Goal: Task Accomplishment & Management: Use online tool/utility

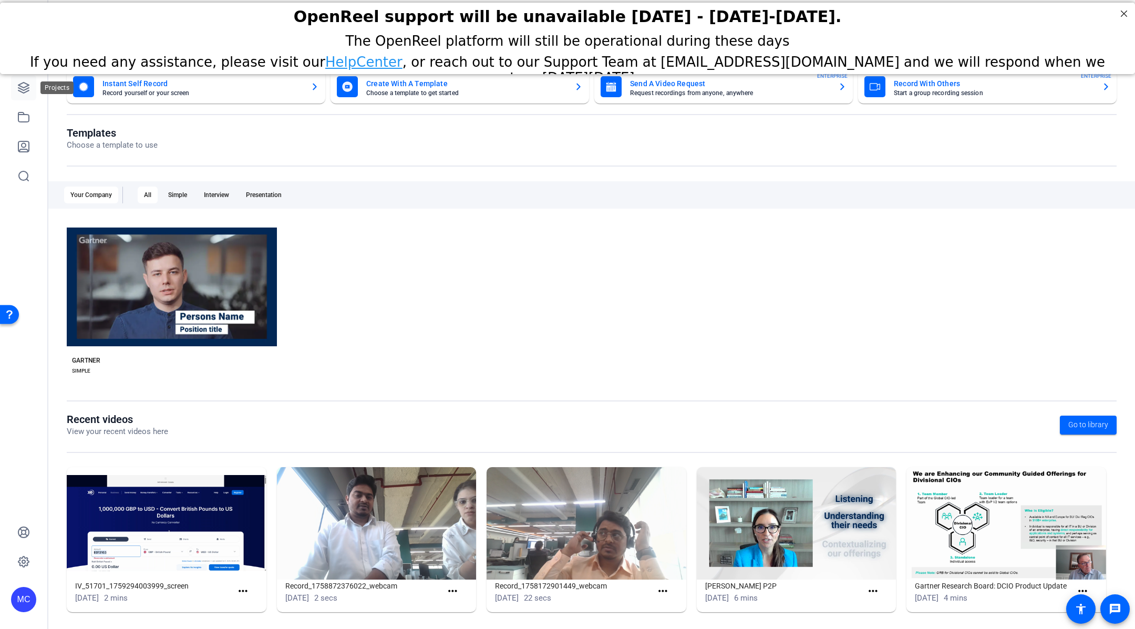
click at [25, 87] on icon at bounding box center [23, 87] width 11 height 11
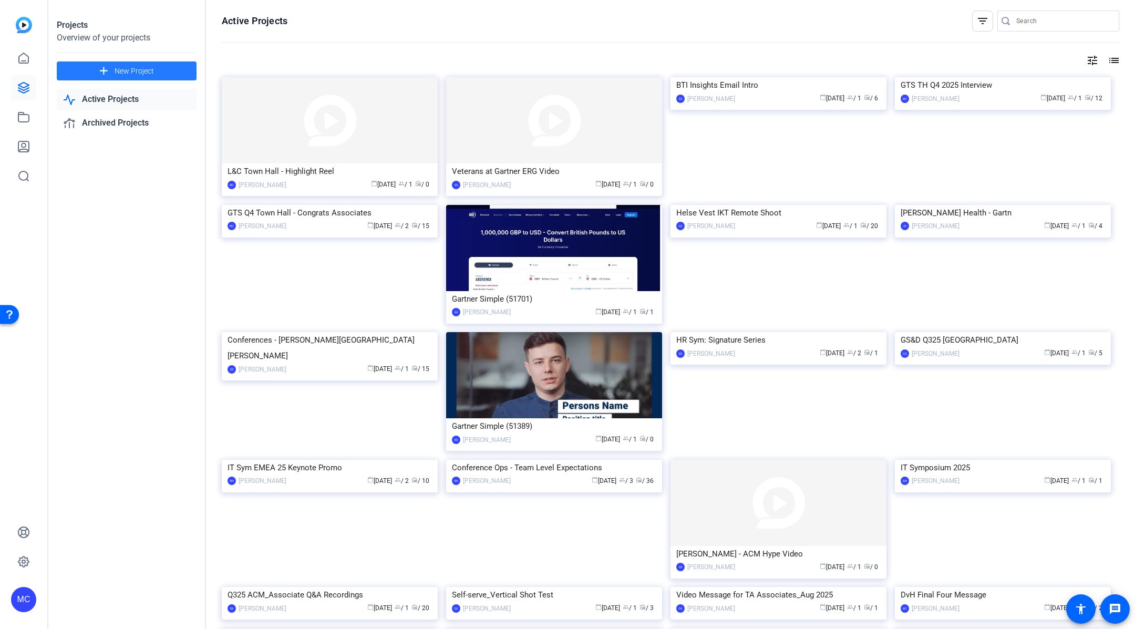
click at [170, 73] on span at bounding box center [127, 70] width 140 height 25
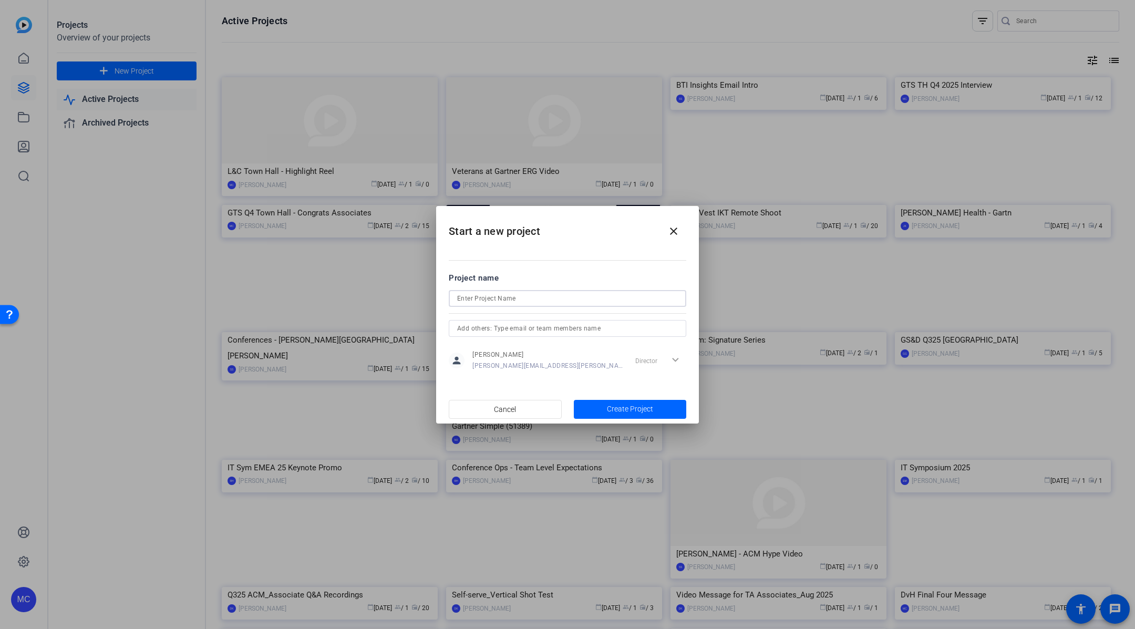
click at [530, 296] on input at bounding box center [567, 298] width 221 height 13
paste input "GTS OC-1 Town Hall 2025 Q4 - MSE Keynote Video - Greg Arlington  Join "
type input "GTS OC-1 Town Hall 2025 Q4 - MSE Keynote Video - [PERSON_NAME]"
click at [658, 409] on span "button" at bounding box center [630, 409] width 113 height 25
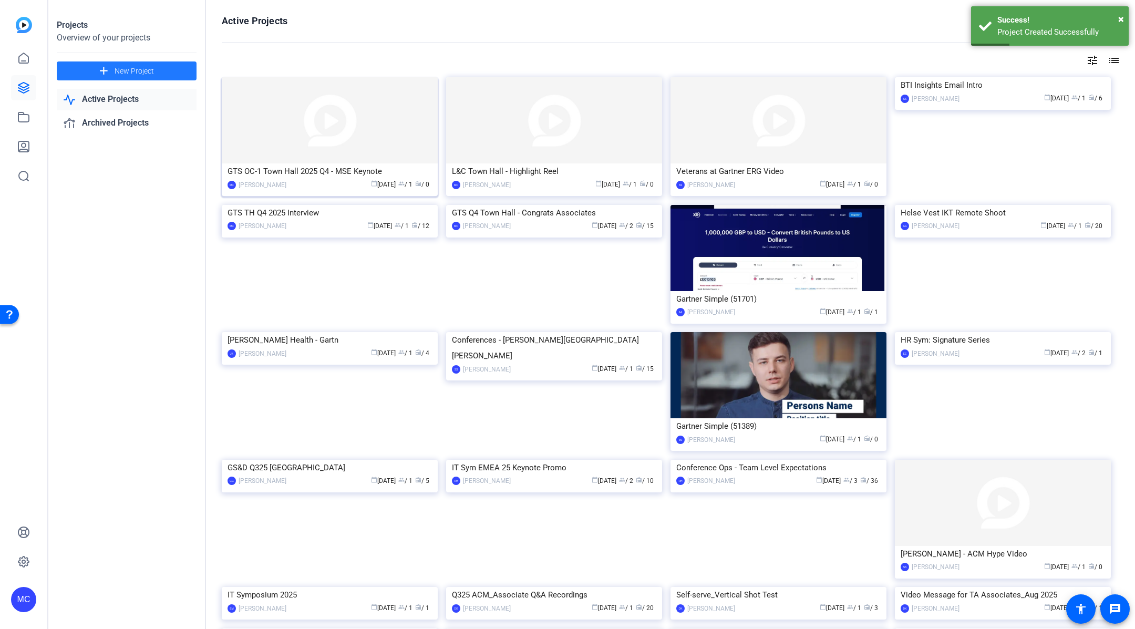
click at [382, 151] on img at bounding box center [330, 120] width 216 height 86
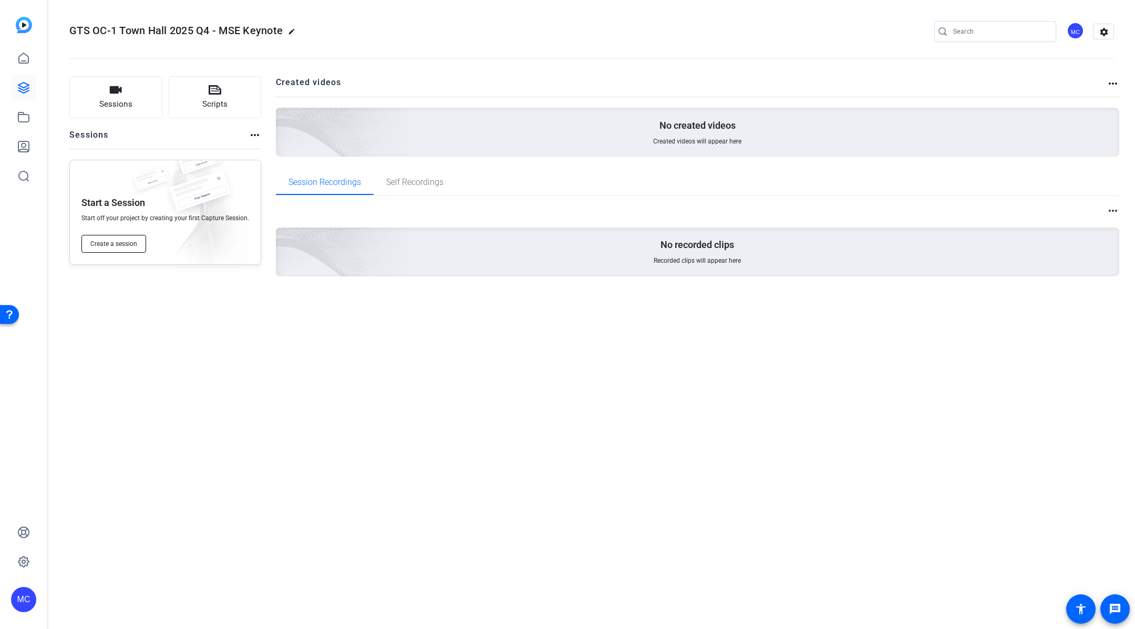
click at [115, 241] on span "Create a session" at bounding box center [113, 244] width 47 height 8
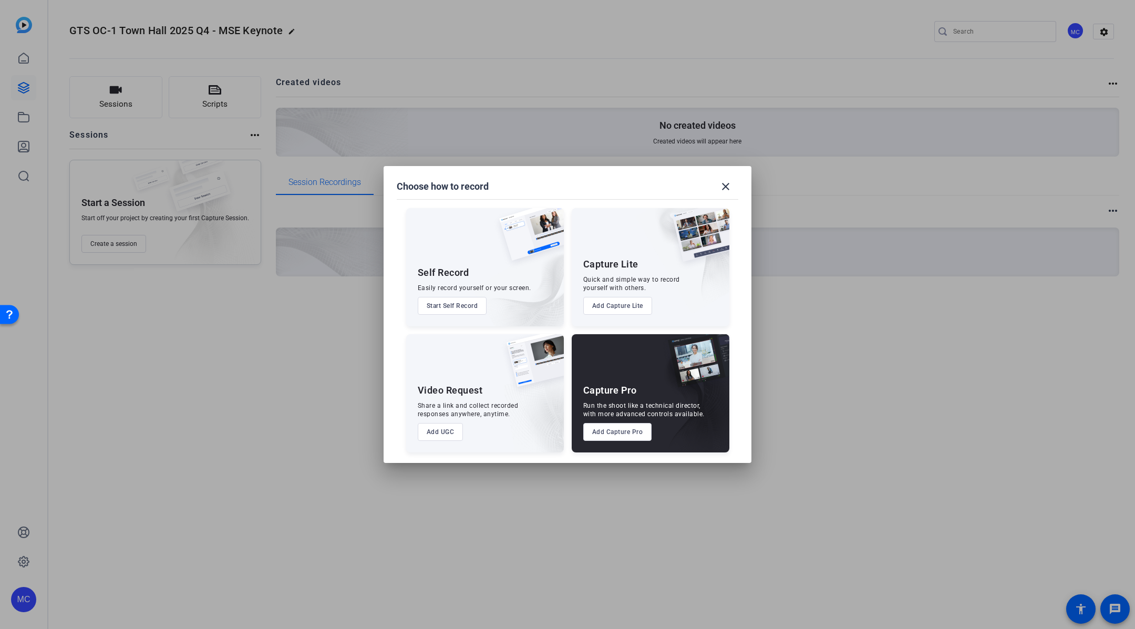
click at [616, 438] on button "Add Capture Pro" at bounding box center [617, 432] width 69 height 18
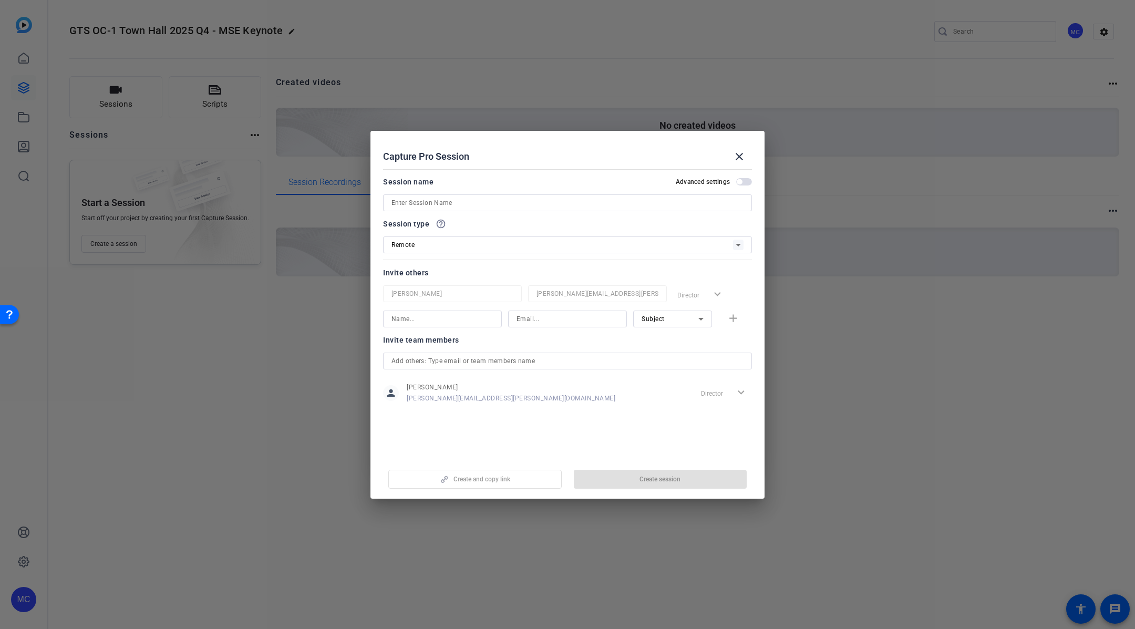
click at [431, 206] on input at bounding box center [567, 202] width 352 height 13
paste input "GTS OC-1 Town Hall 2025 Q4 - MSE Keynote Video - Greg Arlington  Join "
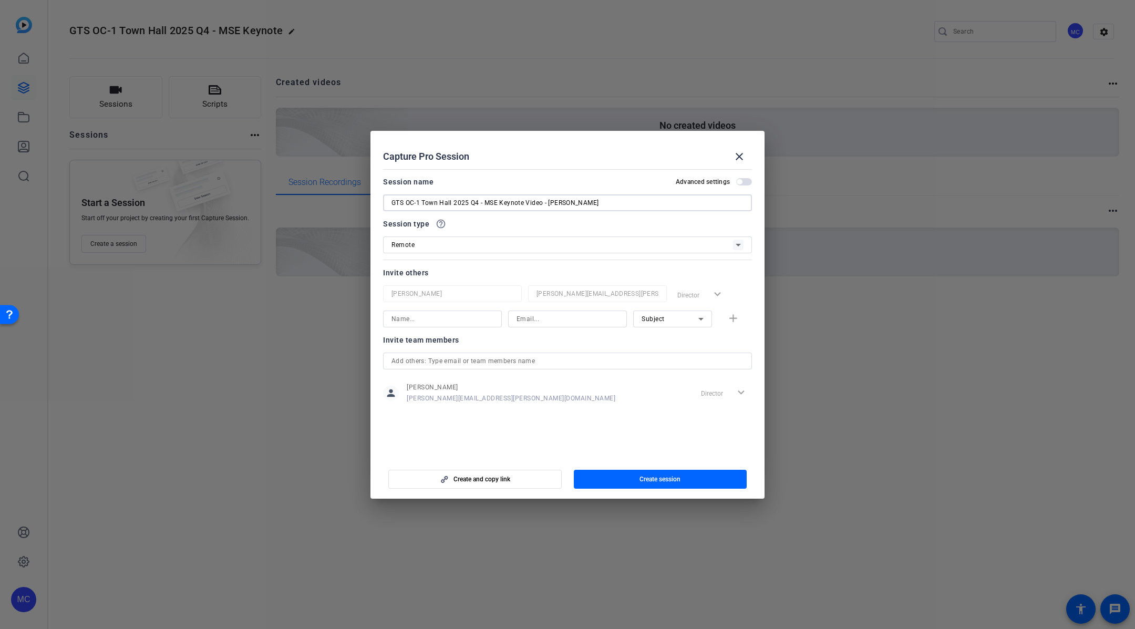
type input "GTS OC-1 Town Hall 2025 Q4 - MSE Keynote Video - [PERSON_NAME]"
click at [461, 321] on input at bounding box center [442, 319] width 102 height 13
type input "G"
click at [455, 322] on input at bounding box center [442, 319] width 102 height 13
click at [416, 319] on input "[PERSON_NAME]" at bounding box center [442, 319] width 102 height 13
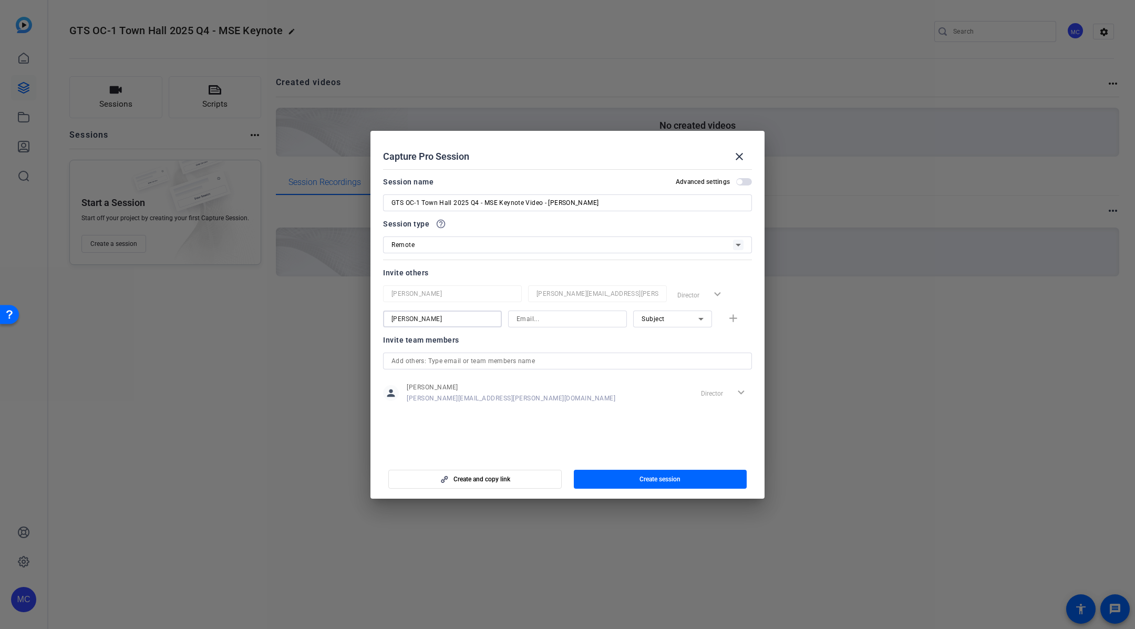
click at [416, 319] on input "[PERSON_NAME]" at bounding box center [442, 319] width 102 height 13
click at [449, 319] on input "[PERSON_NAME]" at bounding box center [442, 319] width 102 height 13
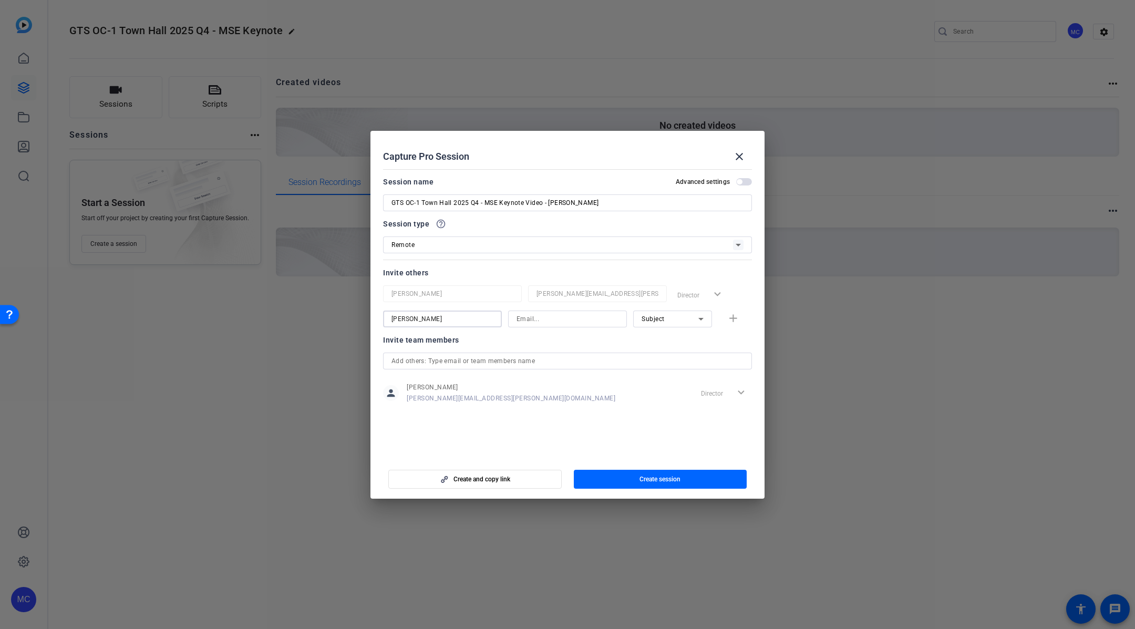
type input "[PERSON_NAME]"
paste input "[PERSON_NAME][EMAIL_ADDRESS][PERSON_NAME][PERSON_NAME][DOMAIN_NAME]"
type input "[PERSON_NAME][EMAIL_ADDRESS][PERSON_NAME][PERSON_NAME][DOMAIN_NAME]"
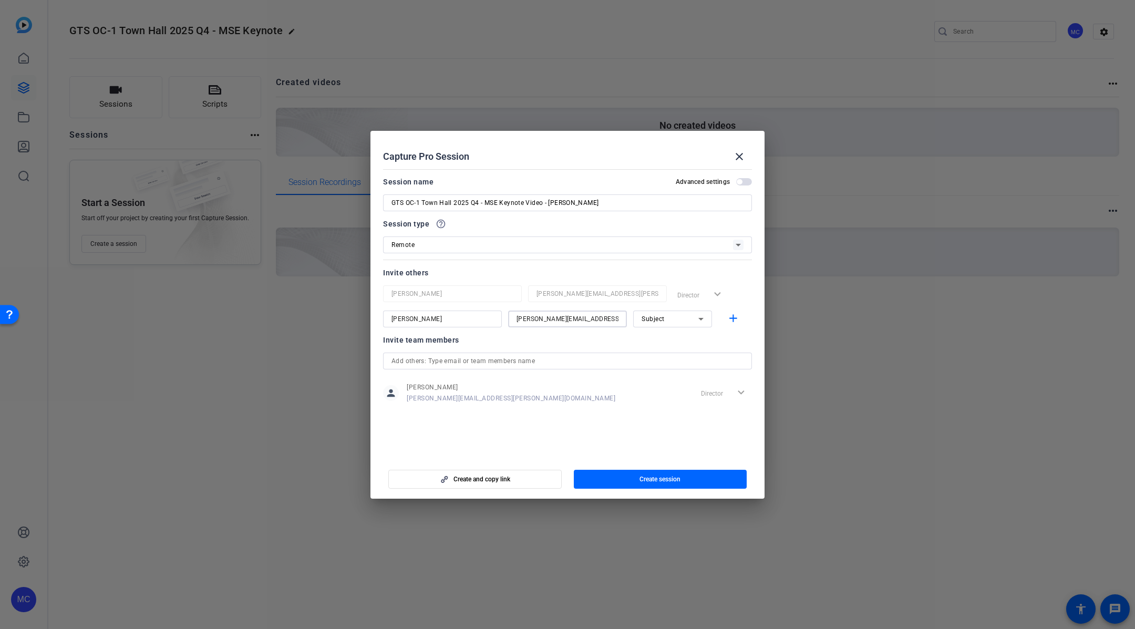
click at [696, 320] on icon at bounding box center [700, 319] width 13 height 13
click at [676, 354] on mat-option "Watcher" at bounding box center [672, 356] width 79 height 17
click at [731, 318] on mat-icon "add" at bounding box center [732, 318] width 13 height 13
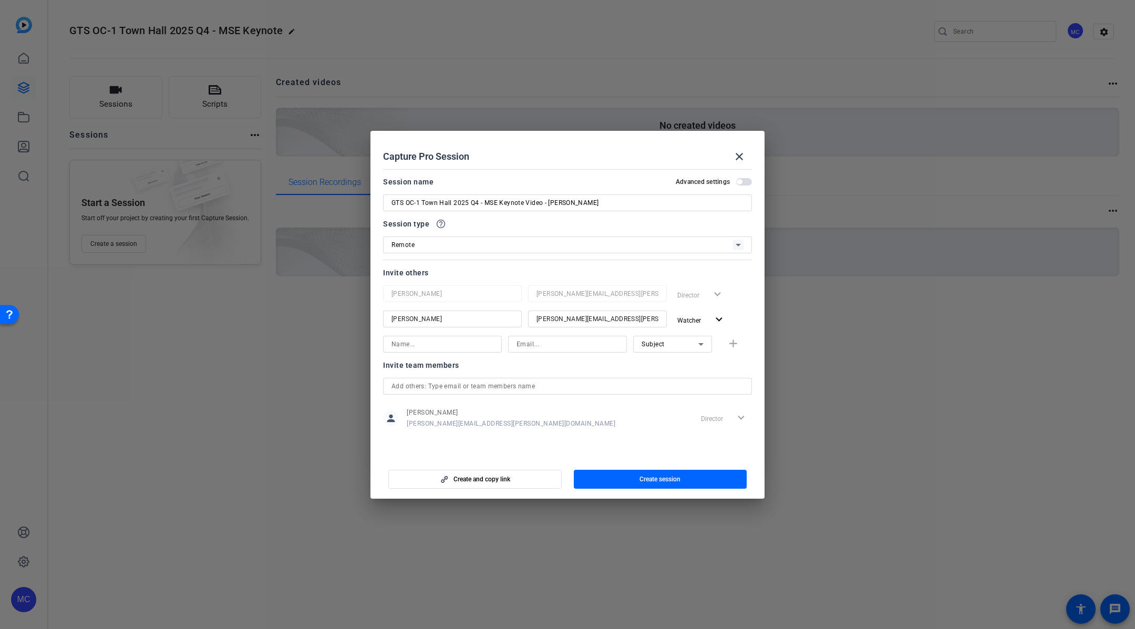
click at [428, 346] on input at bounding box center [442, 344] width 102 height 13
type input "[PERSON_NAME]"
paste input "[PERSON_NAME][EMAIL_ADDRESS][PERSON_NAME][PERSON_NAME][DOMAIN_NAME]"
type input "[PERSON_NAME][EMAIL_ADDRESS][PERSON_NAME][PERSON_NAME][DOMAIN_NAME]"
click at [670, 344] on div "Subject" at bounding box center [669, 343] width 57 height 13
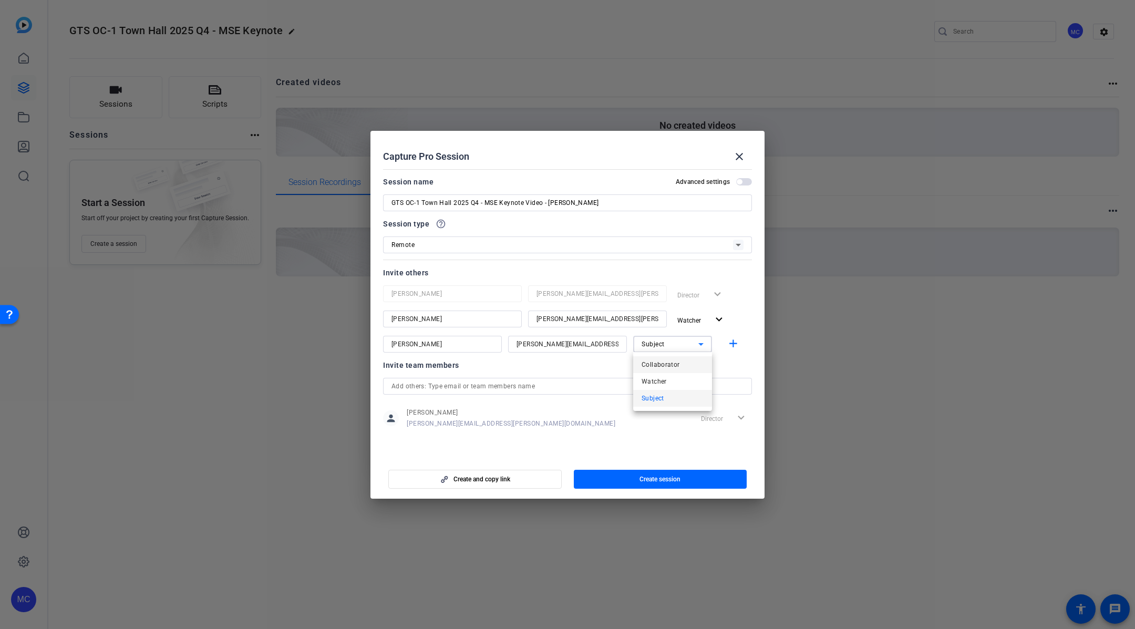
click at [664, 366] on span "Collaborator" at bounding box center [660, 364] width 38 height 13
click at [725, 343] on span "button" at bounding box center [735, 343] width 34 height 25
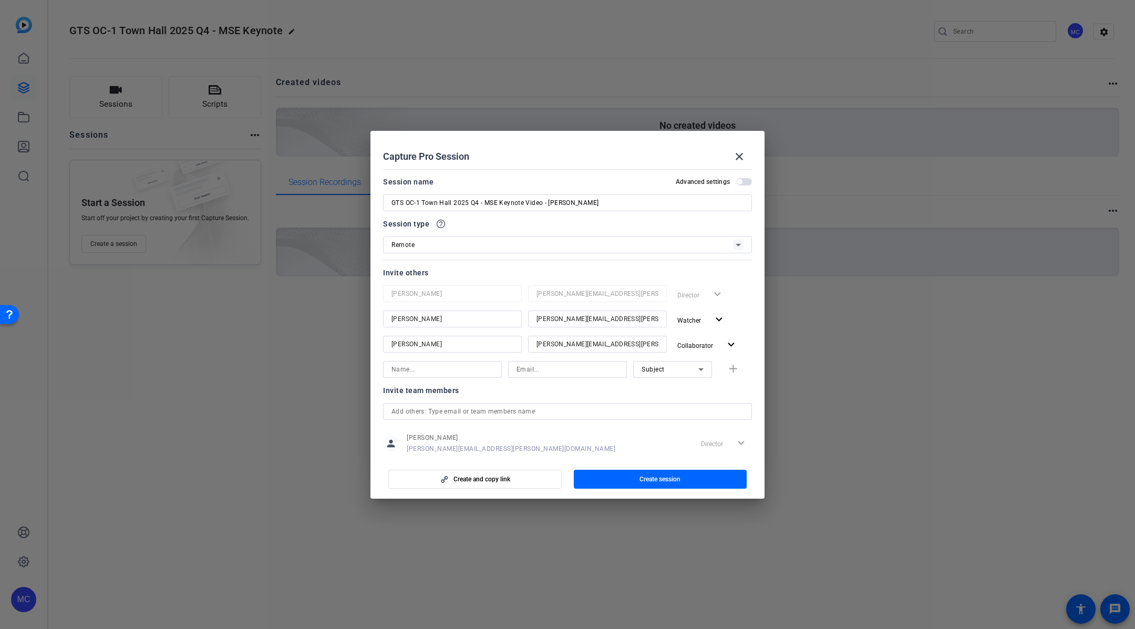
click at [472, 368] on input at bounding box center [442, 369] width 102 height 13
type input "[PERSON_NAME]"
paste input "[EMAIL_ADDRESS][PERSON_NAME][PERSON_NAME][DOMAIN_NAME]"
type input "[EMAIL_ADDRESS][PERSON_NAME][PERSON_NAME][DOMAIN_NAME]"
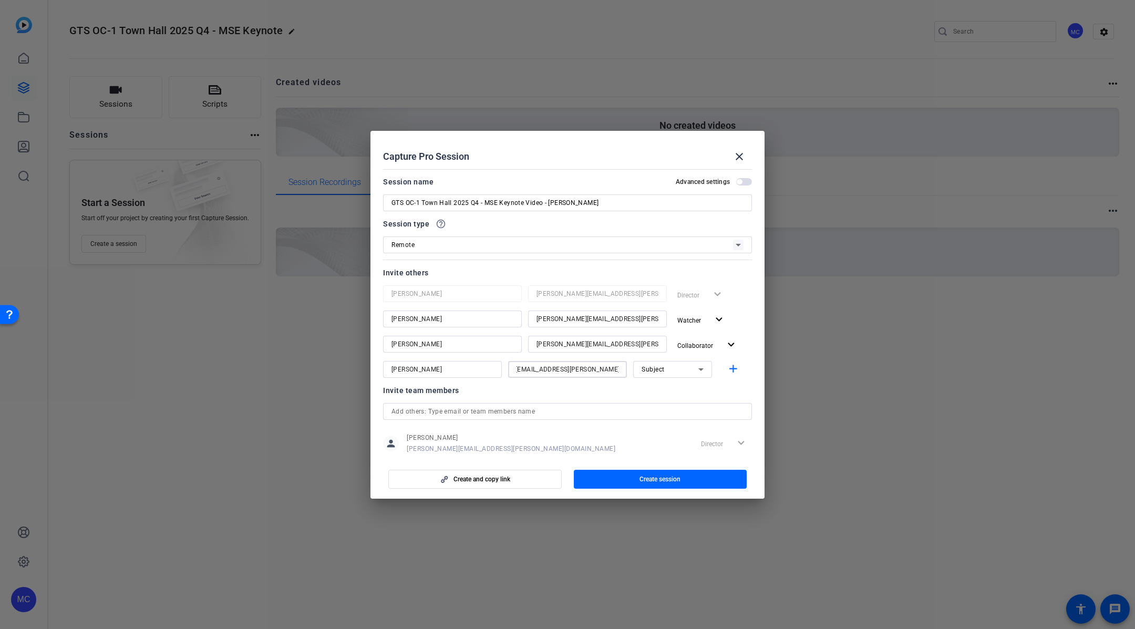
scroll to position [0, 0]
click at [671, 375] on div "Subject" at bounding box center [669, 368] width 57 height 13
click at [666, 402] on mat-option "Watcher" at bounding box center [672, 406] width 79 height 17
click at [733, 372] on mat-icon "add" at bounding box center [732, 368] width 13 height 13
click at [441, 395] on input at bounding box center [442, 394] width 102 height 13
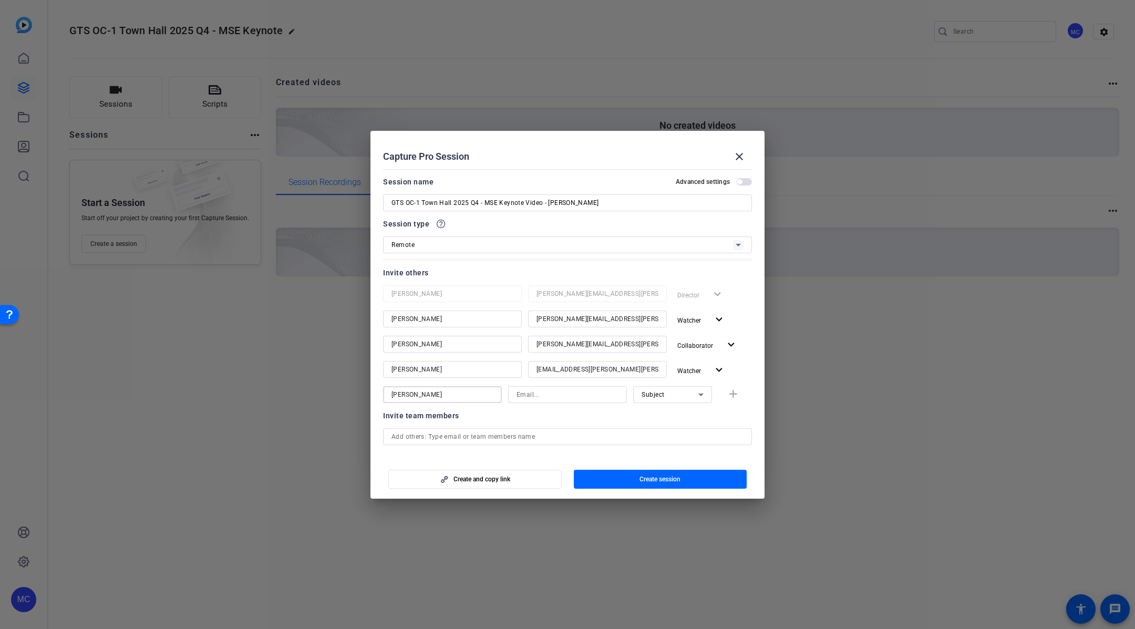
type input "[PERSON_NAME]"
paste input "[PERSON_NAME][EMAIL_ADDRESS][PERSON_NAME][PERSON_NAME][DOMAIN_NAME]"
type input "[PERSON_NAME][EMAIL_ADDRESS][PERSON_NAME][PERSON_NAME][DOMAIN_NAME]"
click at [694, 396] on div "Subject" at bounding box center [669, 394] width 57 height 13
click at [660, 433] on span "Watcher" at bounding box center [653, 431] width 25 height 13
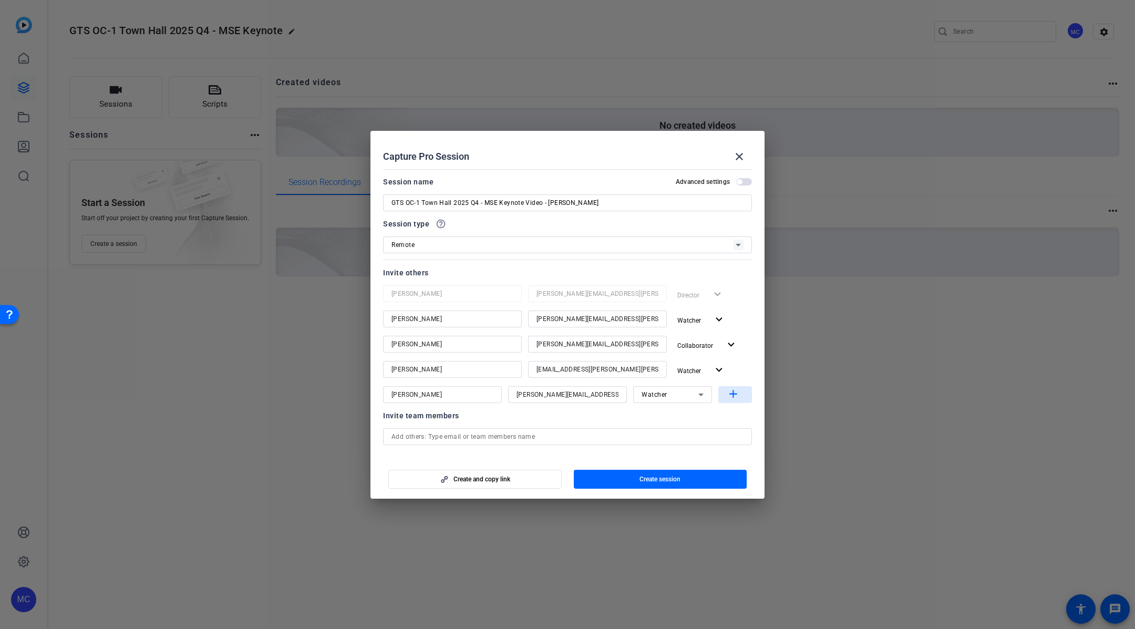
click at [730, 396] on mat-icon "add" at bounding box center [732, 394] width 13 height 13
click at [438, 418] on input at bounding box center [442, 419] width 102 height 13
type input "[PERSON_NAME]"
paste input "[PERSON_NAME][EMAIL_ADDRESS][PERSON_NAME][PERSON_NAME][DOMAIN_NAME]"
type input "[PERSON_NAME][EMAIL_ADDRESS][PERSON_NAME][PERSON_NAME][DOMAIN_NAME]"
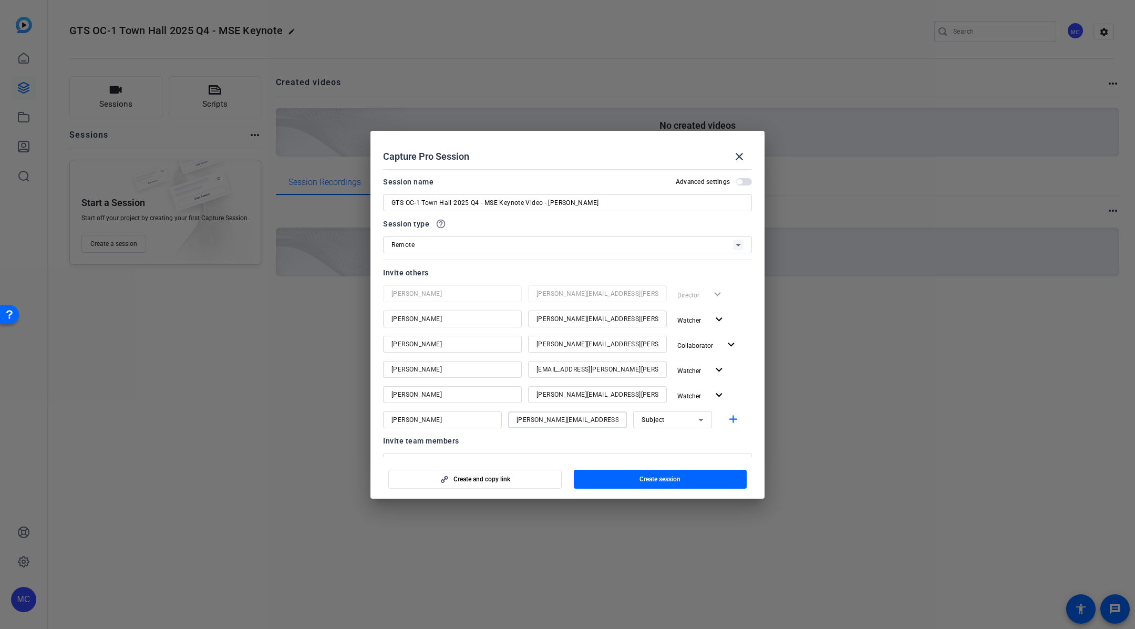
click at [694, 421] on div "Subject" at bounding box center [669, 419] width 57 height 13
click at [665, 455] on span "Watcher" at bounding box center [653, 457] width 25 height 13
click at [732, 418] on mat-icon "add" at bounding box center [732, 419] width 13 height 13
click at [656, 478] on span "Create session" at bounding box center [659, 479] width 41 height 8
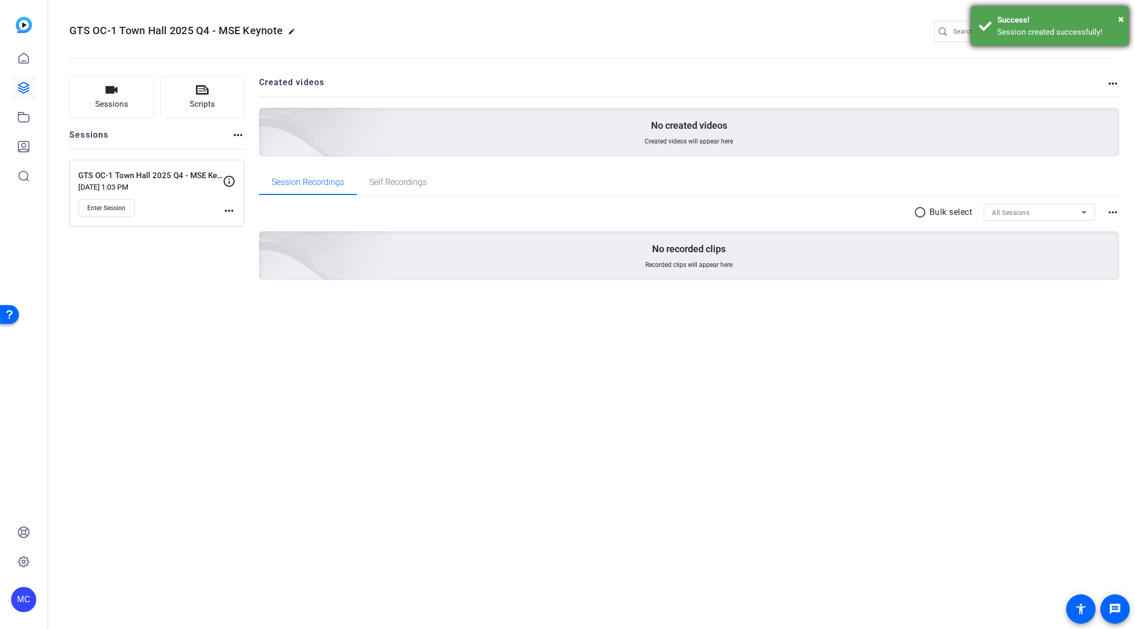
click at [1116, 21] on div "Success!" at bounding box center [1058, 20] width 123 height 12
click at [123, 204] on span "Enter Session" at bounding box center [106, 208] width 38 height 8
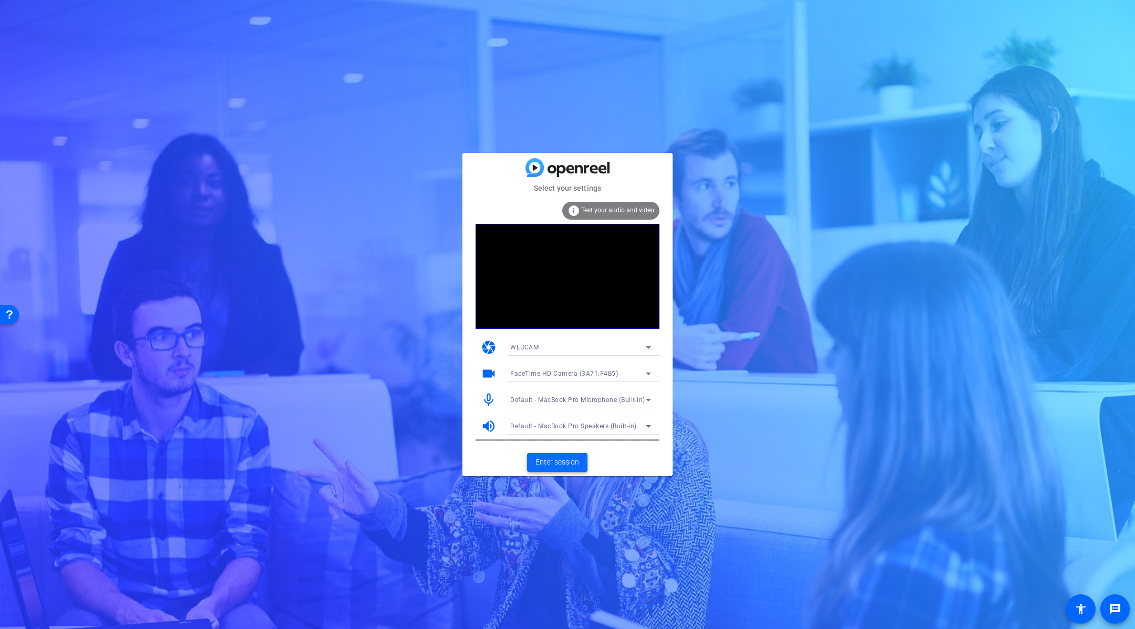
click at [562, 468] on span at bounding box center [557, 462] width 60 height 25
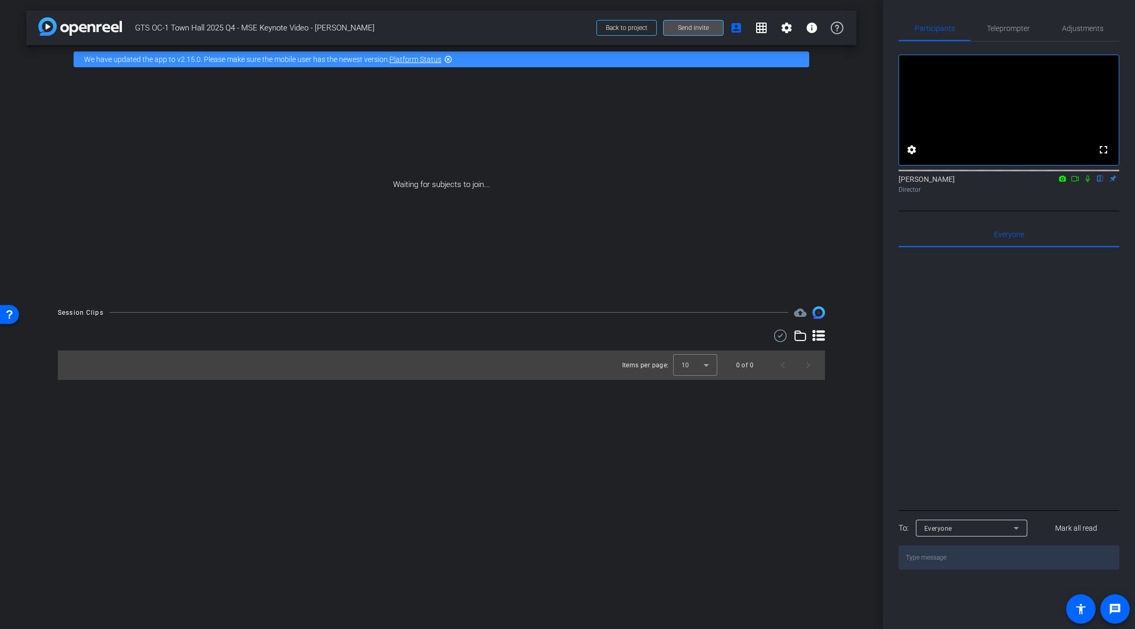
click at [688, 30] on span "Send invite" at bounding box center [693, 28] width 31 height 8
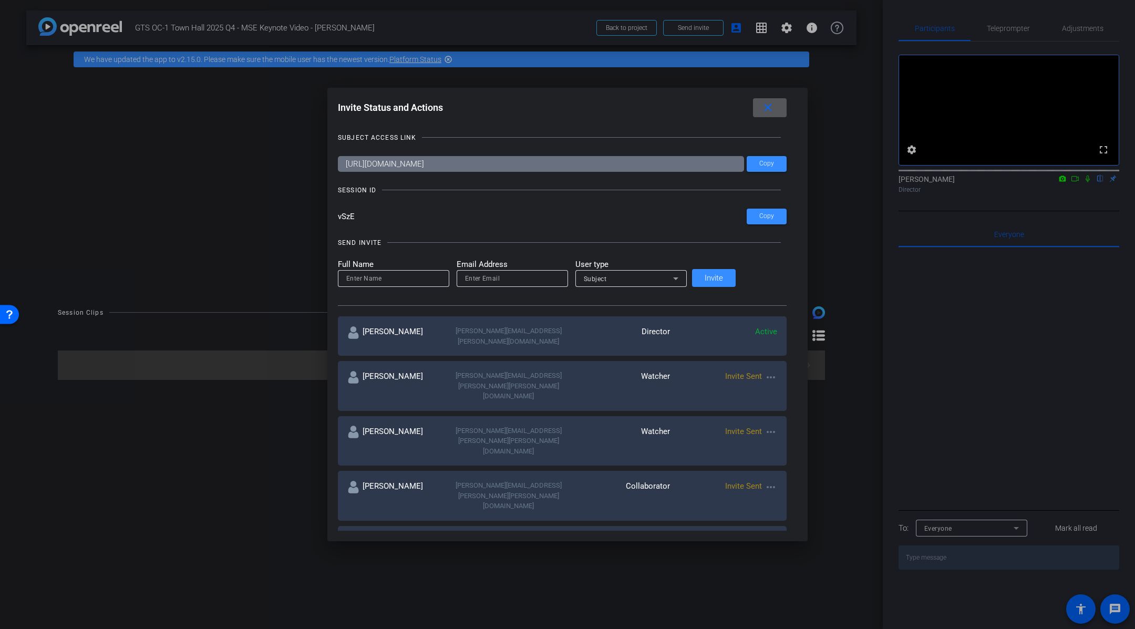
click at [761, 111] on mat-icon "close" at bounding box center [767, 107] width 13 height 13
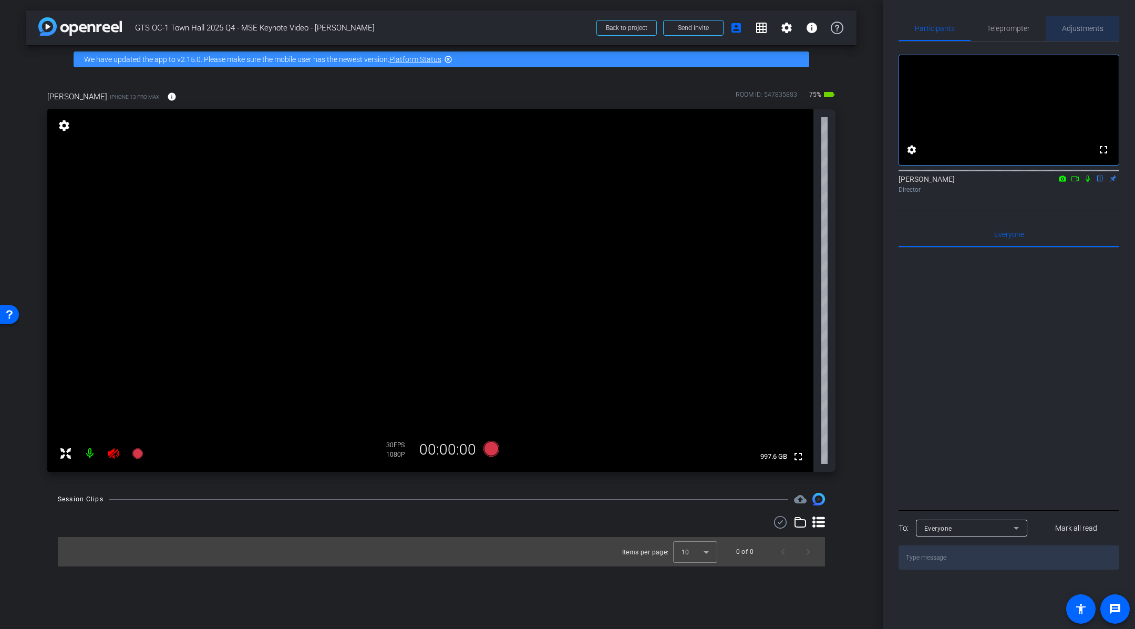
click at [1093, 32] on span "Adjustments" at bounding box center [1082, 28] width 41 height 7
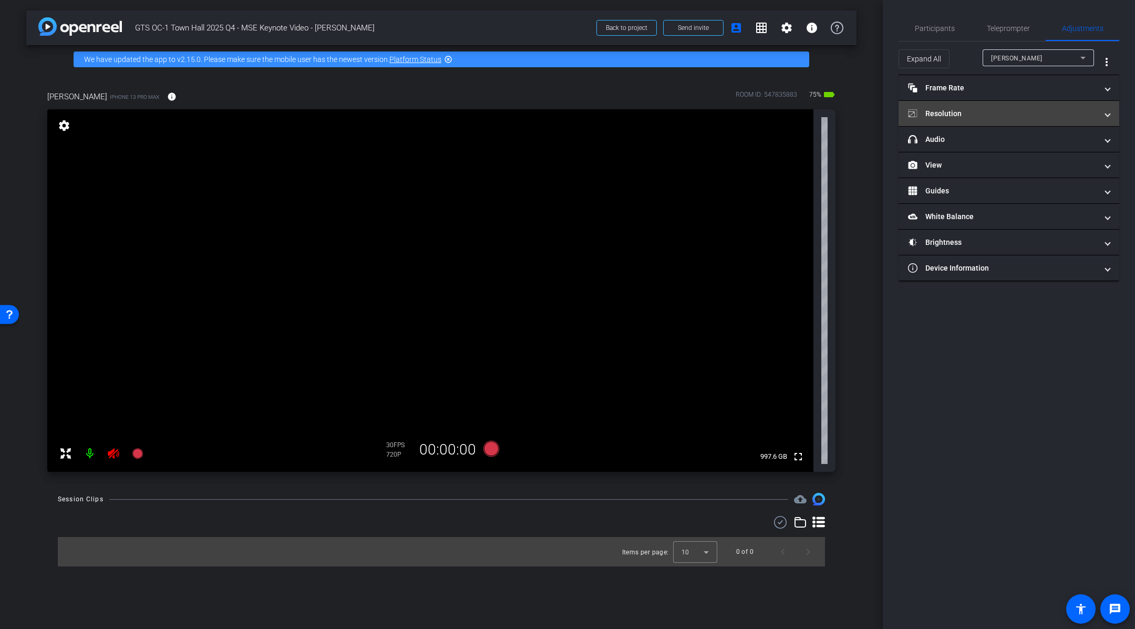
click at [974, 111] on mat-panel-title "Resolution" at bounding box center [1002, 113] width 189 height 11
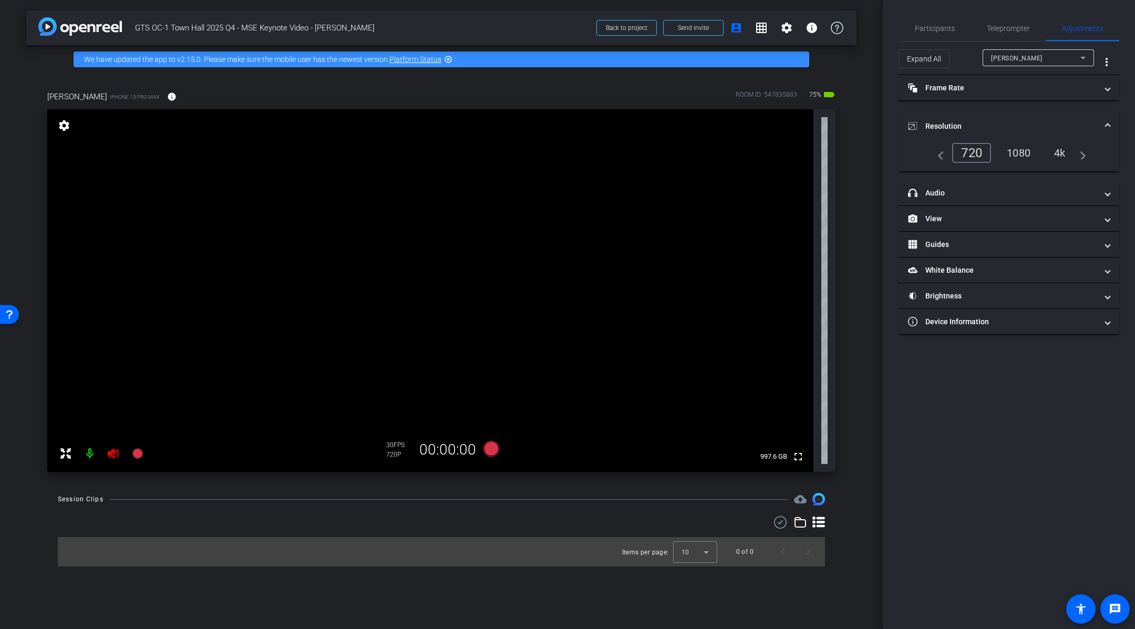
click at [1062, 151] on div "4k" at bounding box center [1059, 153] width 27 height 18
click at [952, 28] on span "Participants" at bounding box center [935, 28] width 40 height 7
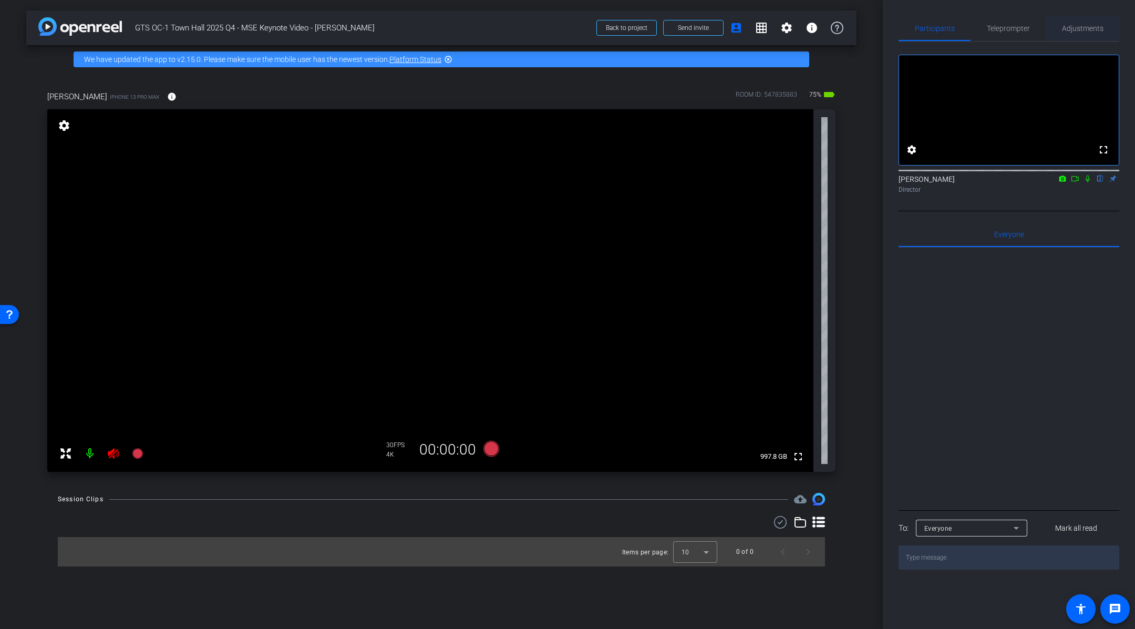
click at [1080, 33] on span "Adjustments" at bounding box center [1082, 28] width 41 height 25
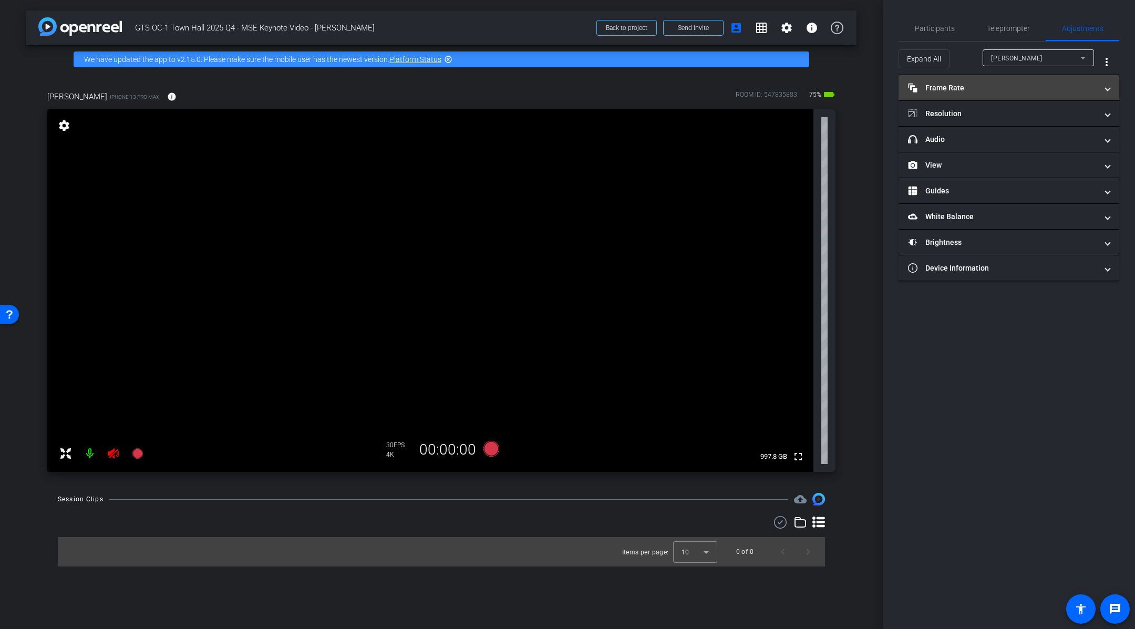
click at [972, 91] on mat-panel-title "Frame Rate Frame Rate" at bounding box center [1002, 87] width 189 height 11
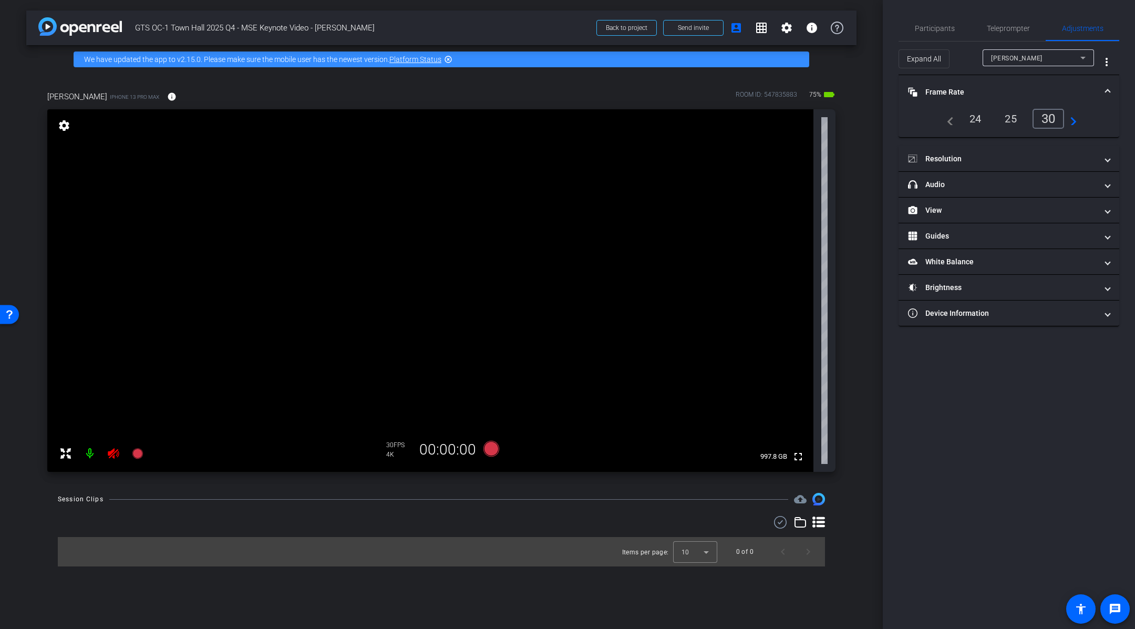
click at [984, 118] on div "24" at bounding box center [975, 119] width 28 height 18
click at [950, 26] on span "Participants" at bounding box center [935, 28] width 40 height 7
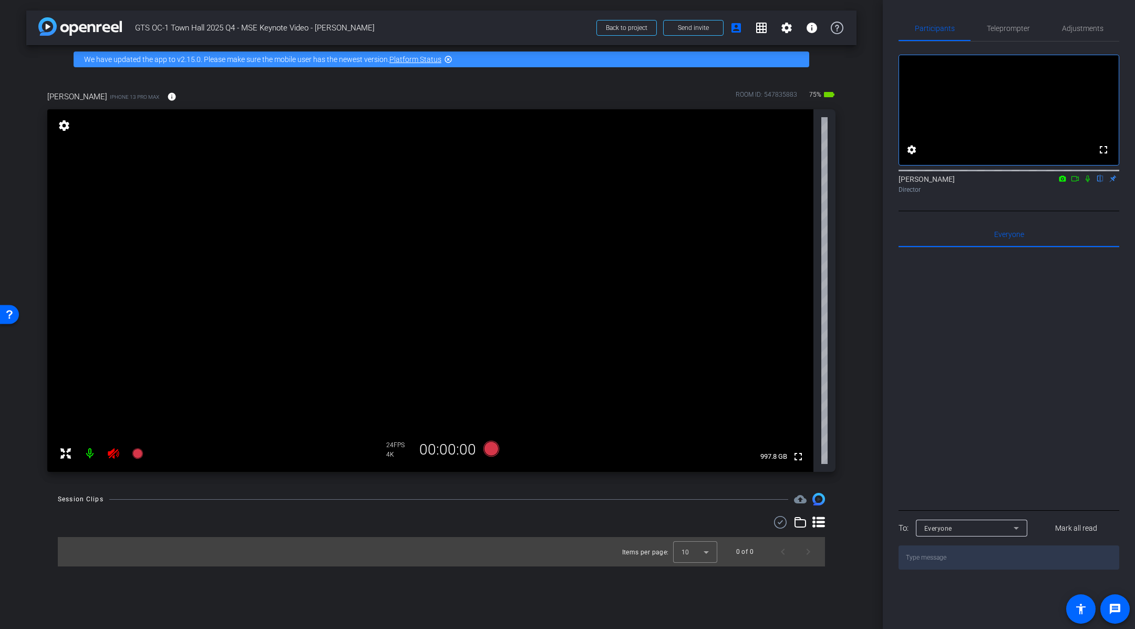
click at [573, 510] on div "Session Clips cloud_upload Items per page: 10 0 of 0" at bounding box center [441, 530] width 830 height 74
click at [493, 455] on icon at bounding box center [491, 448] width 25 height 19
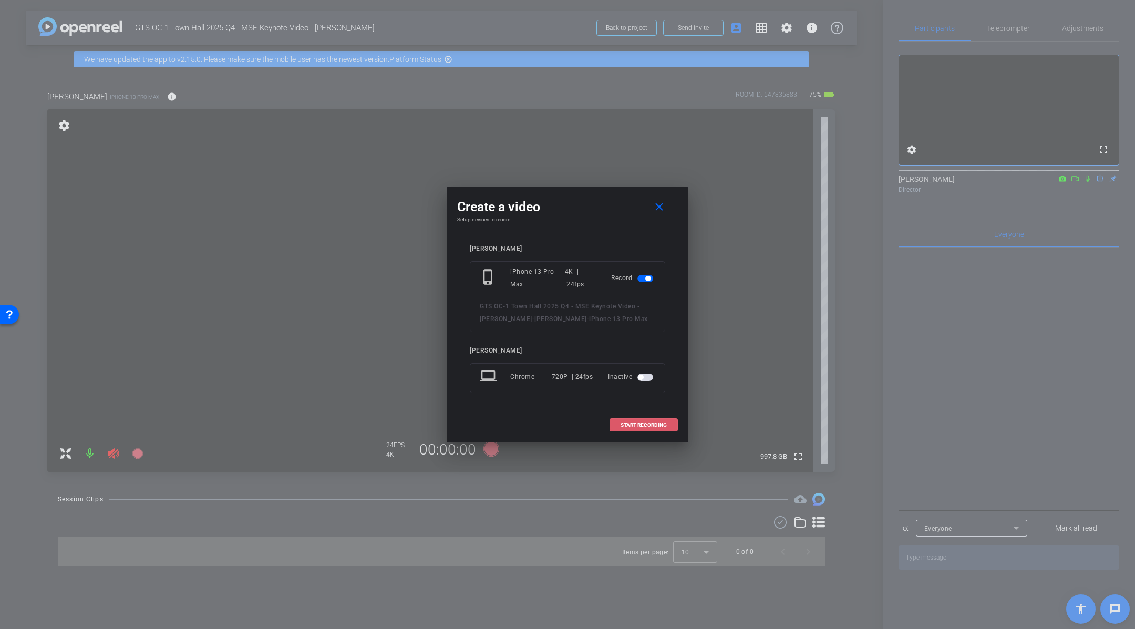
click at [619, 424] on span at bounding box center [643, 424] width 67 height 25
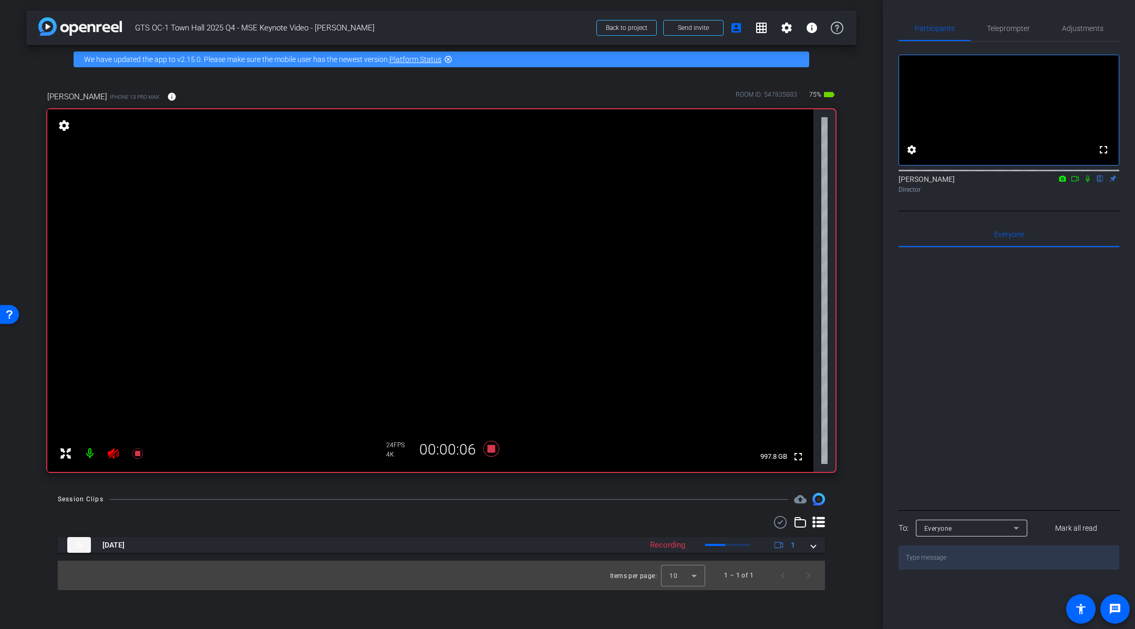
click at [855, 281] on div "[PERSON_NAME] iPhone 13 Pro Max info ROOM ID: 547835883 75% battery_std fullscr…" at bounding box center [441, 278] width 830 height 409
click at [492, 451] on icon at bounding box center [491, 449] width 16 height 16
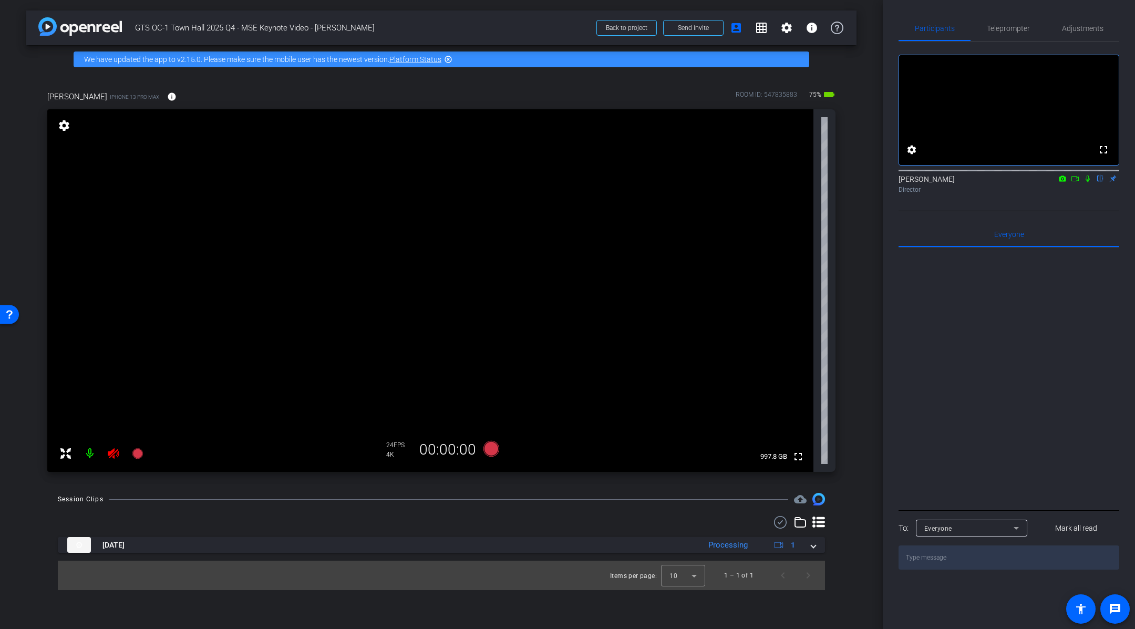
click at [859, 333] on div "arrow_back GTS OC-1 Town Hall 2025 Q4 - MSE Keynote Video - [PERSON_NAME] Back …" at bounding box center [441, 314] width 883 height 629
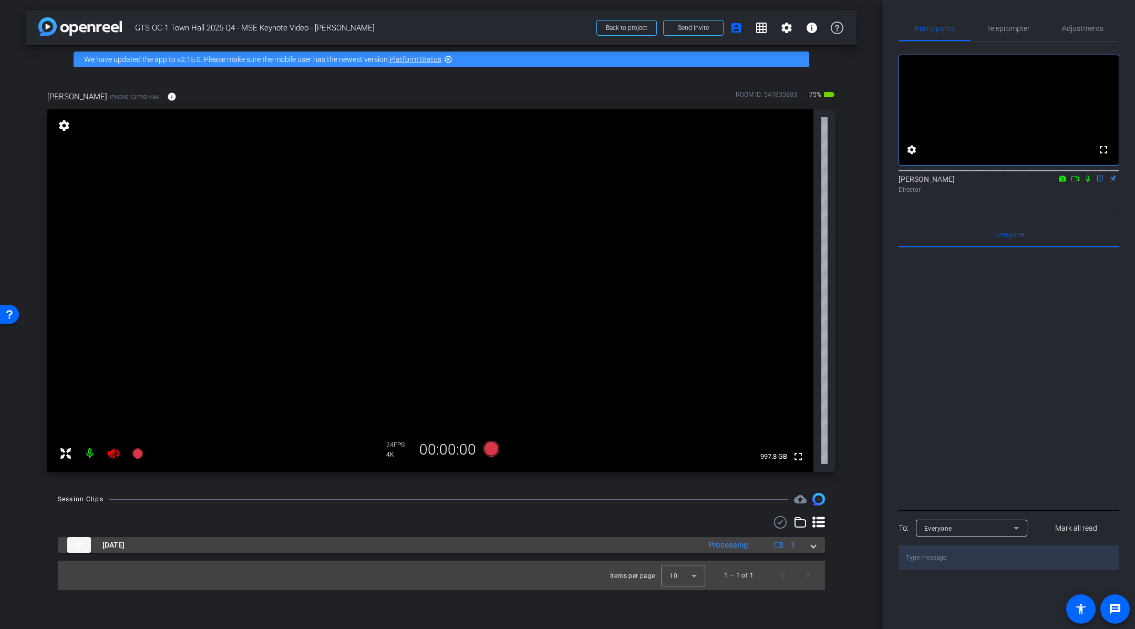
click at [813, 545] on span at bounding box center [813, 544] width 4 height 11
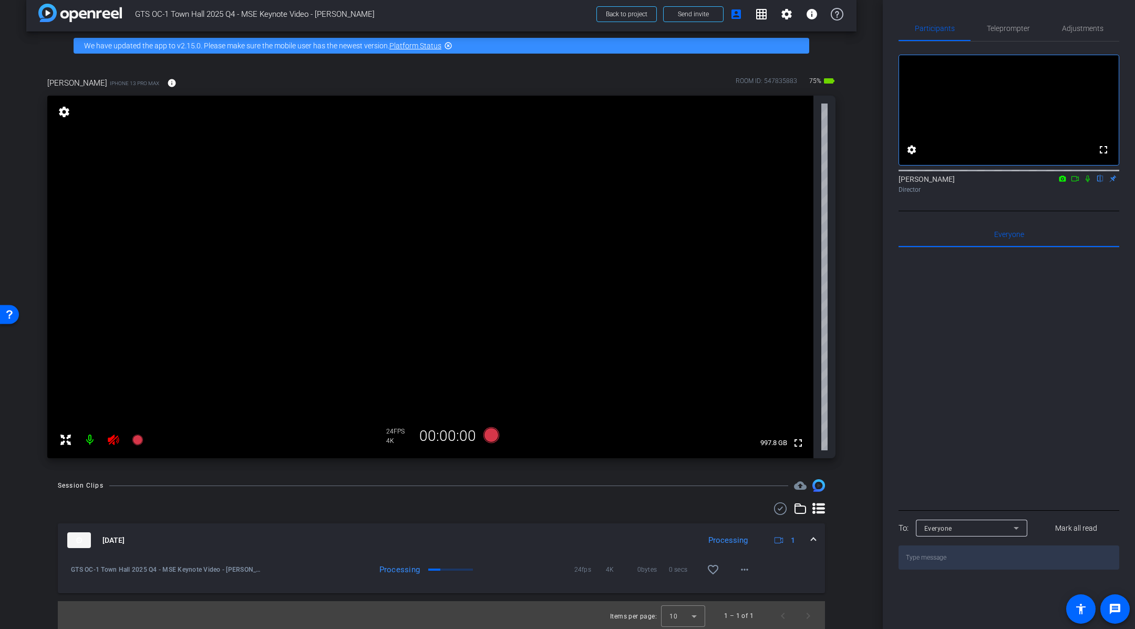
scroll to position [15, 0]
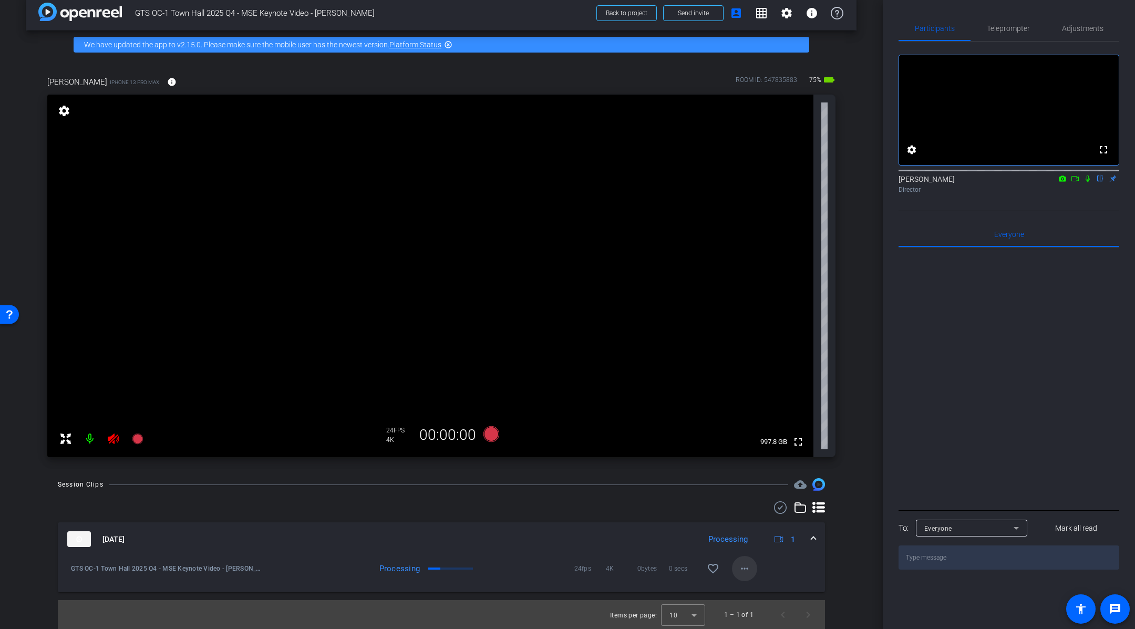
click at [752, 573] on span at bounding box center [744, 568] width 25 height 25
click at [859, 460] on div at bounding box center [567, 314] width 1135 height 629
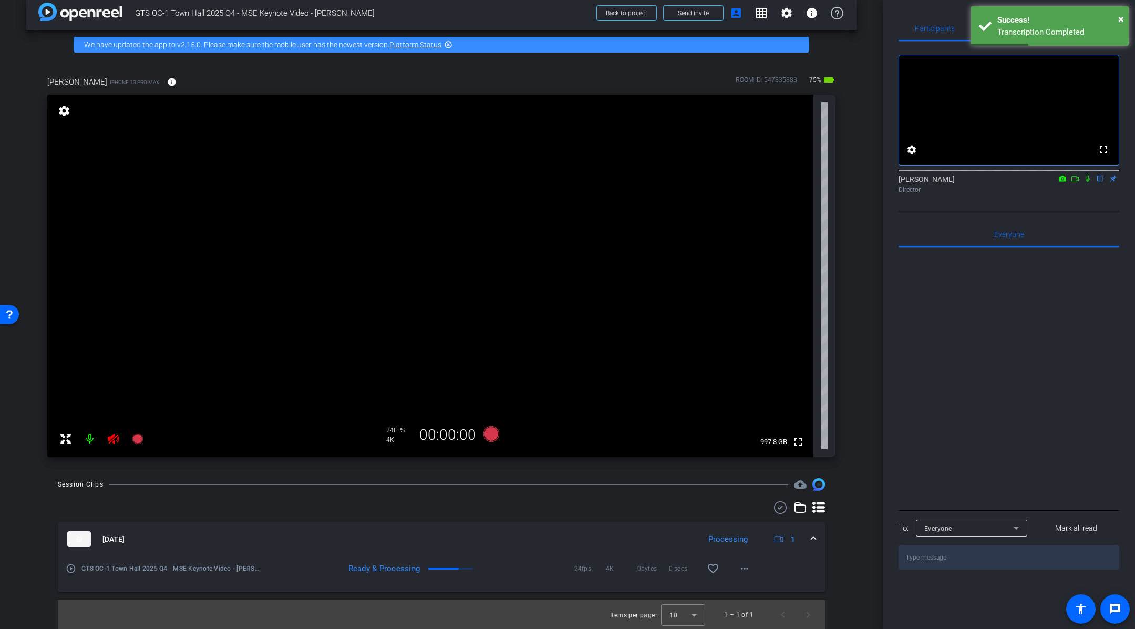
click at [848, 323] on div "[PERSON_NAME] iPhone 13 Pro Max info ROOM ID: 547835883 75% battery_std fullscr…" at bounding box center [441, 263] width 830 height 409
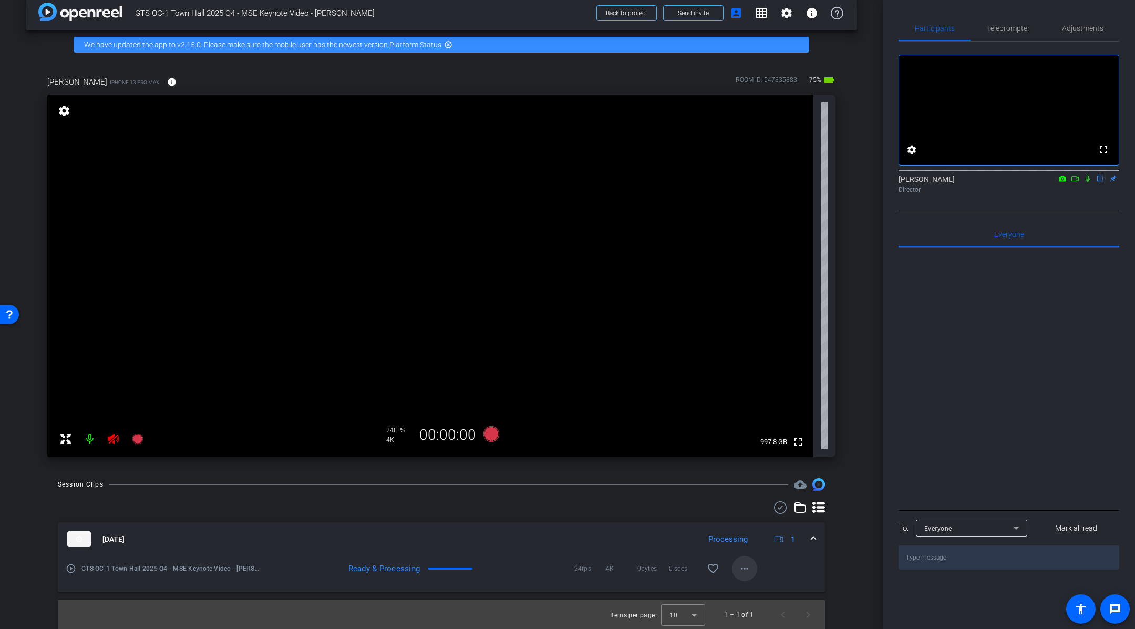
click at [746, 575] on span at bounding box center [744, 568] width 25 height 25
click at [849, 458] on div at bounding box center [567, 314] width 1135 height 629
click at [750, 558] on span at bounding box center [744, 568] width 25 height 25
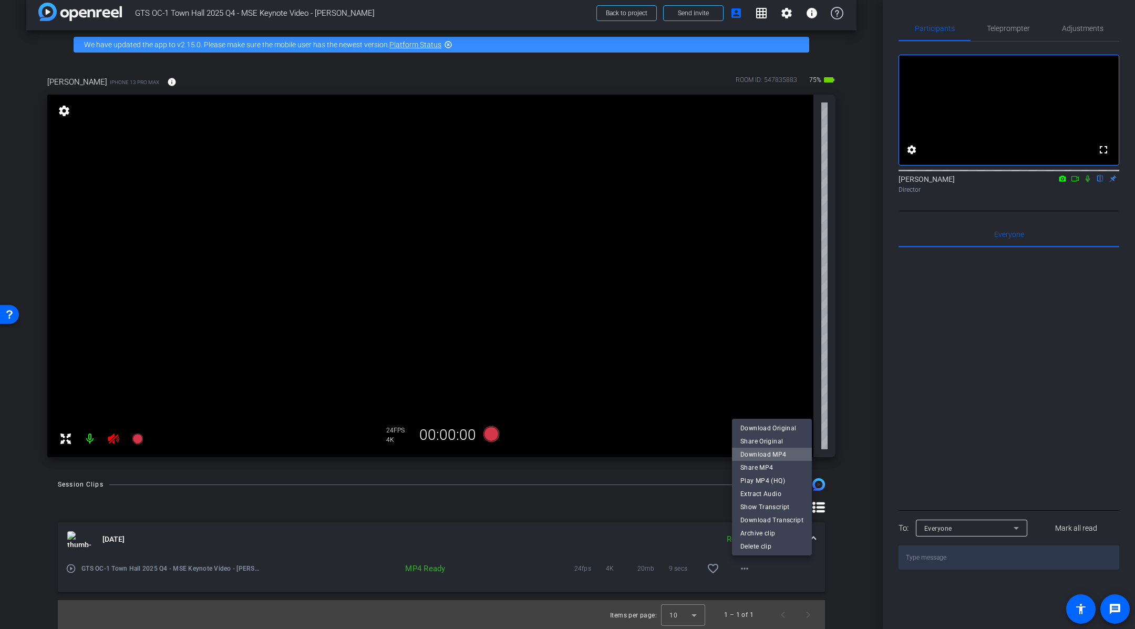
click at [782, 457] on span "Download MP4" at bounding box center [771, 454] width 63 height 13
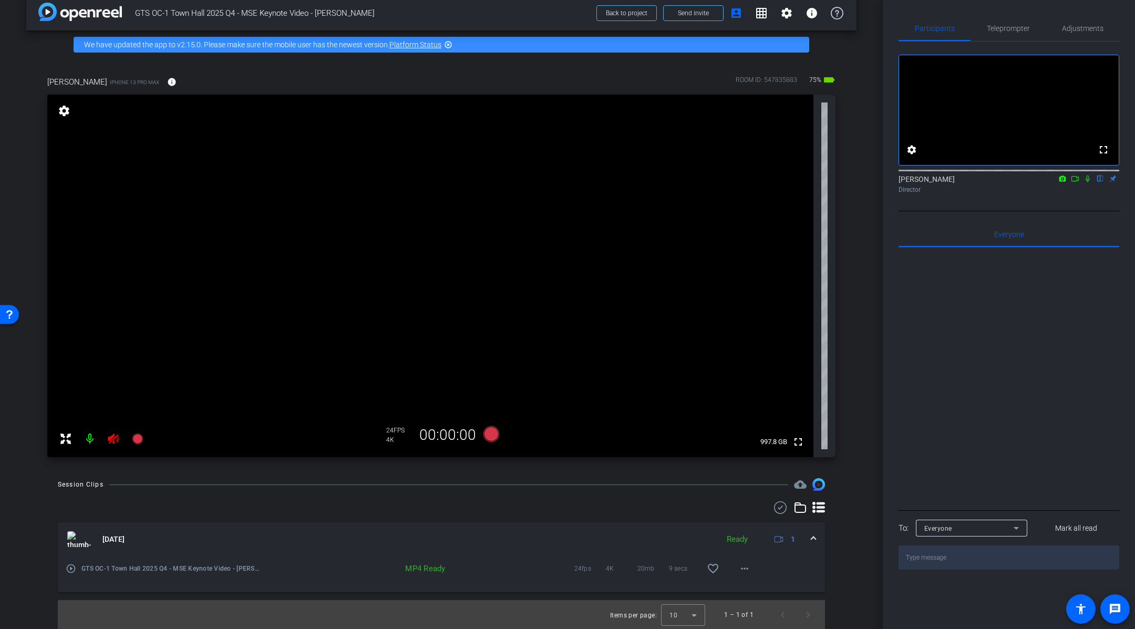
click at [87, 439] on mat-icon at bounding box center [89, 438] width 21 height 21
click at [1128, 342] on div "Participants Teleprompter Adjustments fullscreen settings [PERSON_NAME] flip Di…" at bounding box center [1009, 314] width 252 height 629
